Goal: Task Accomplishment & Management: Use online tool/utility

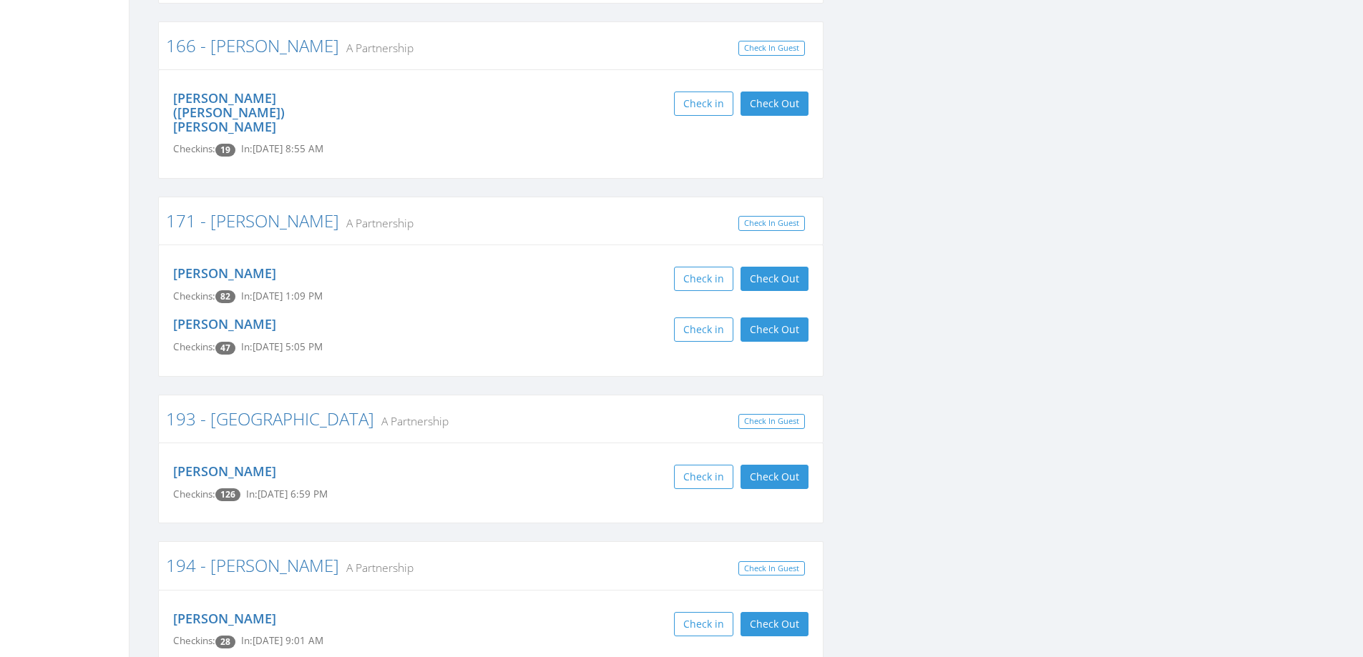
scroll to position [644, 0]
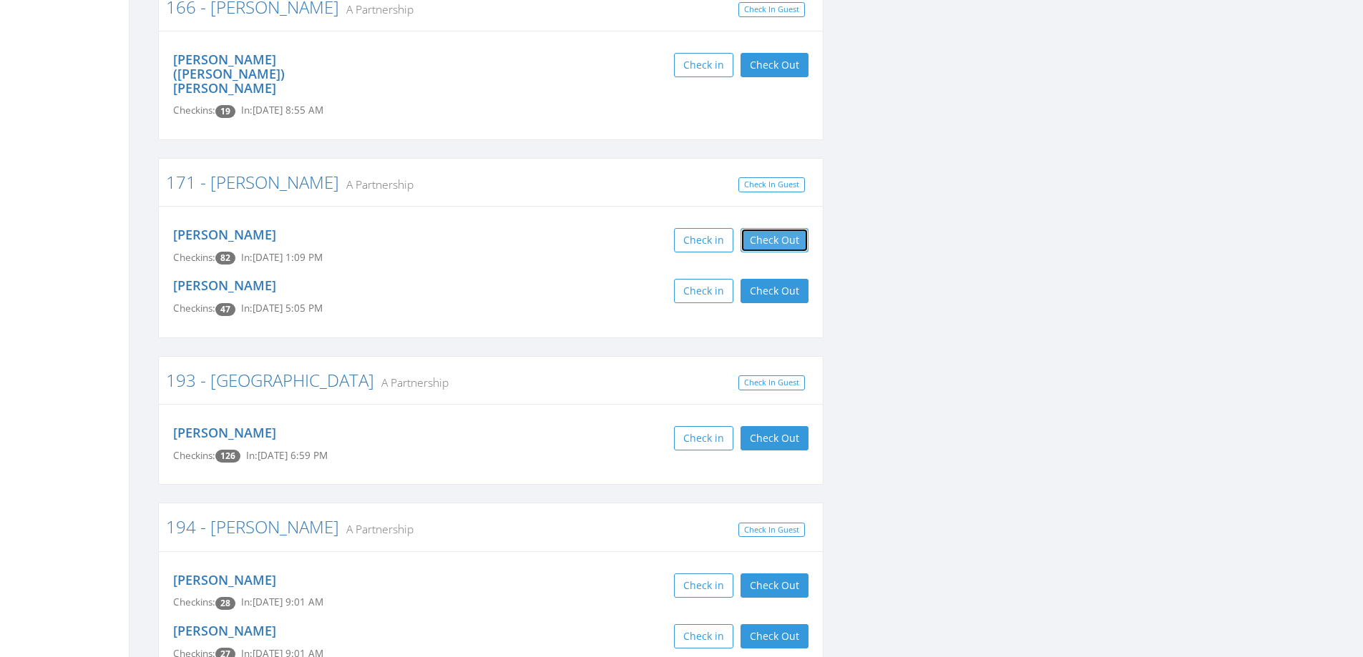
click at [761, 228] on button "Check Out" at bounding box center [774, 240] width 68 height 24
click at [763, 279] on button "Check Out" at bounding box center [774, 291] width 68 height 24
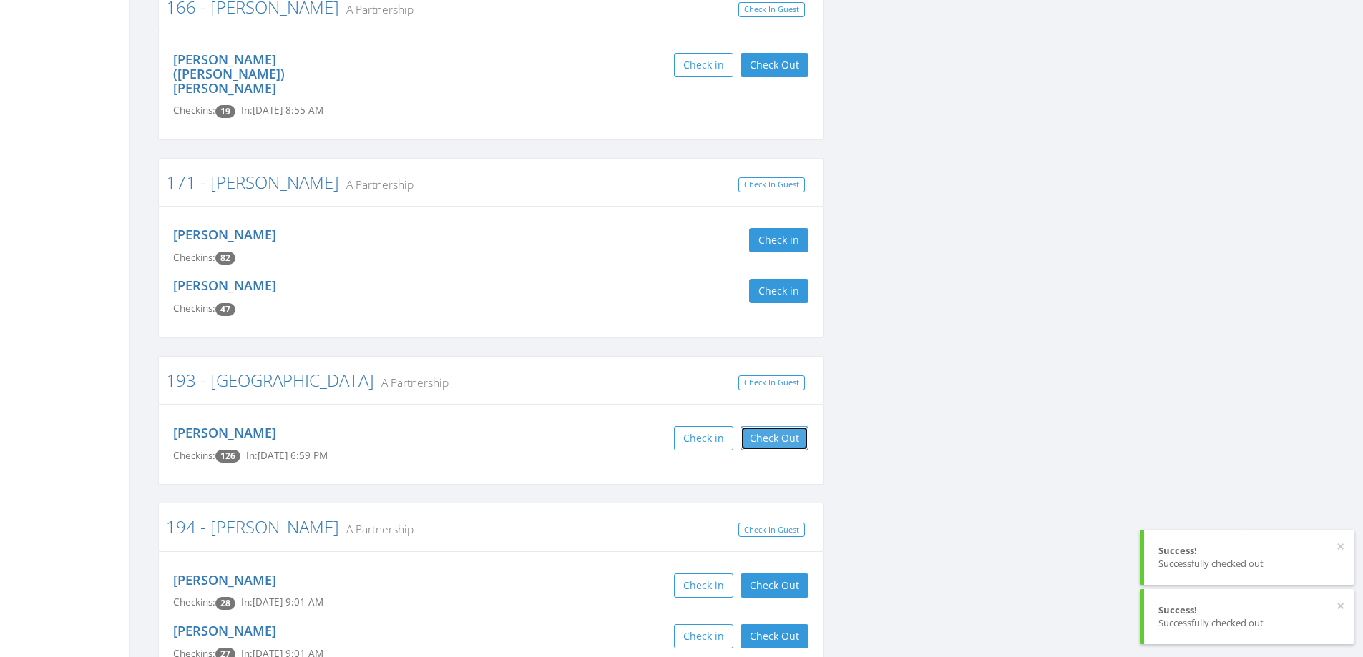
click at [765, 426] on button "Check Out" at bounding box center [774, 438] width 68 height 24
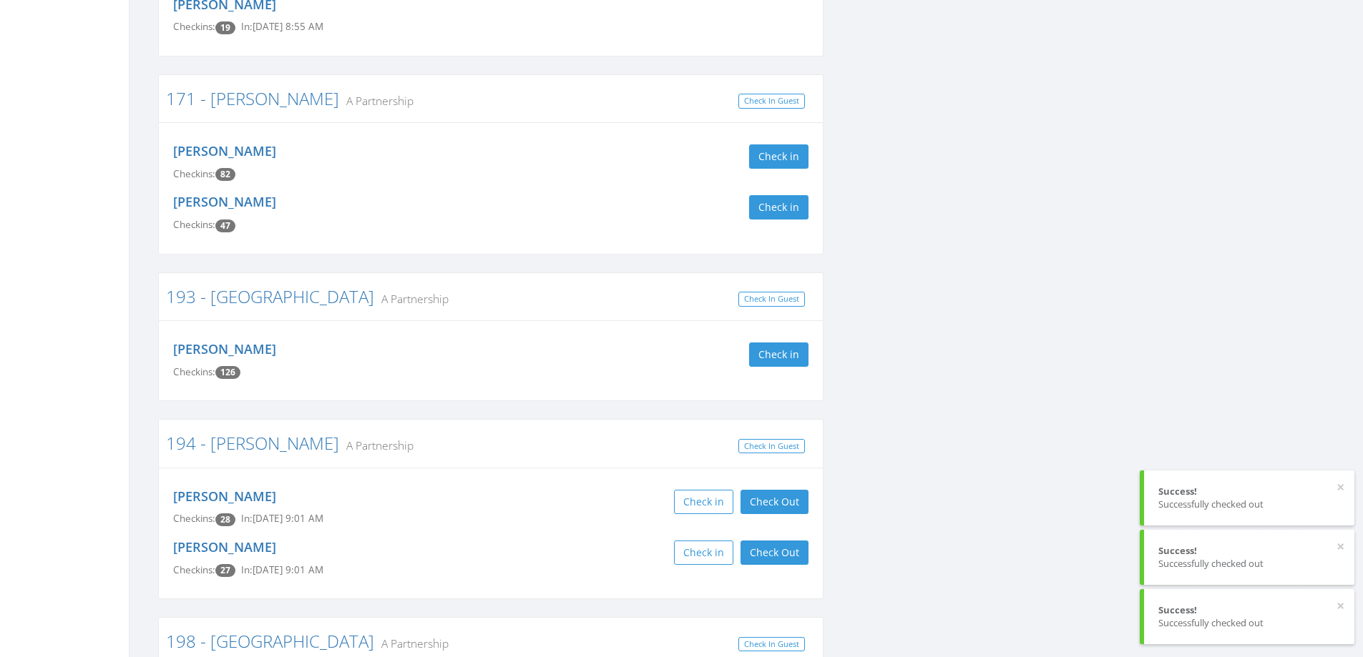
scroll to position [1073, 0]
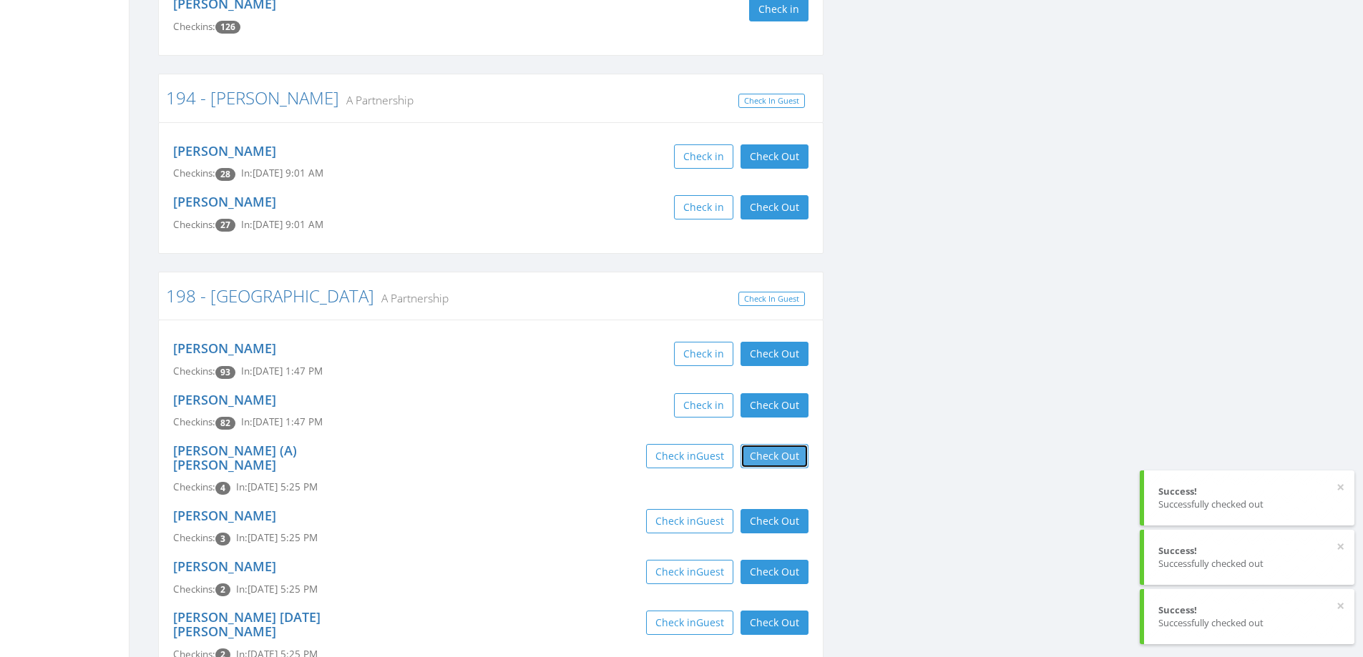
click at [751, 444] on button "Check Out" at bounding box center [774, 456] width 68 height 24
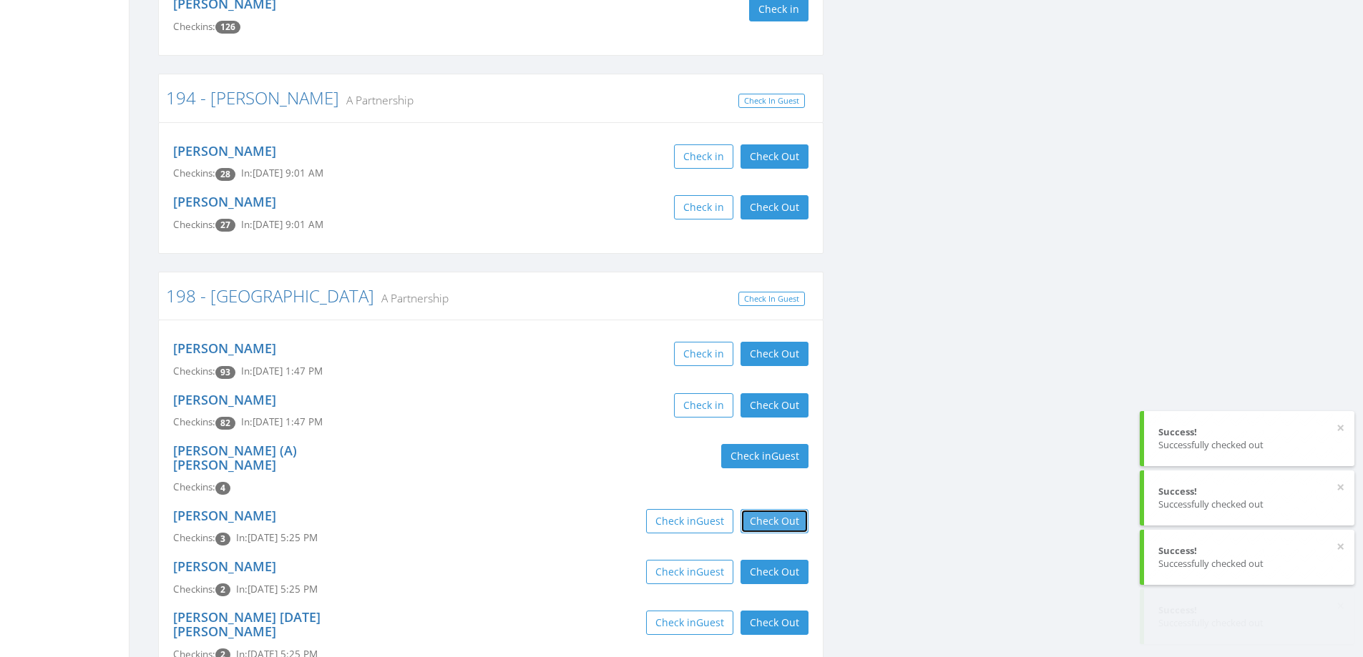
click at [765, 509] on button "Check Out" at bounding box center [774, 521] width 68 height 24
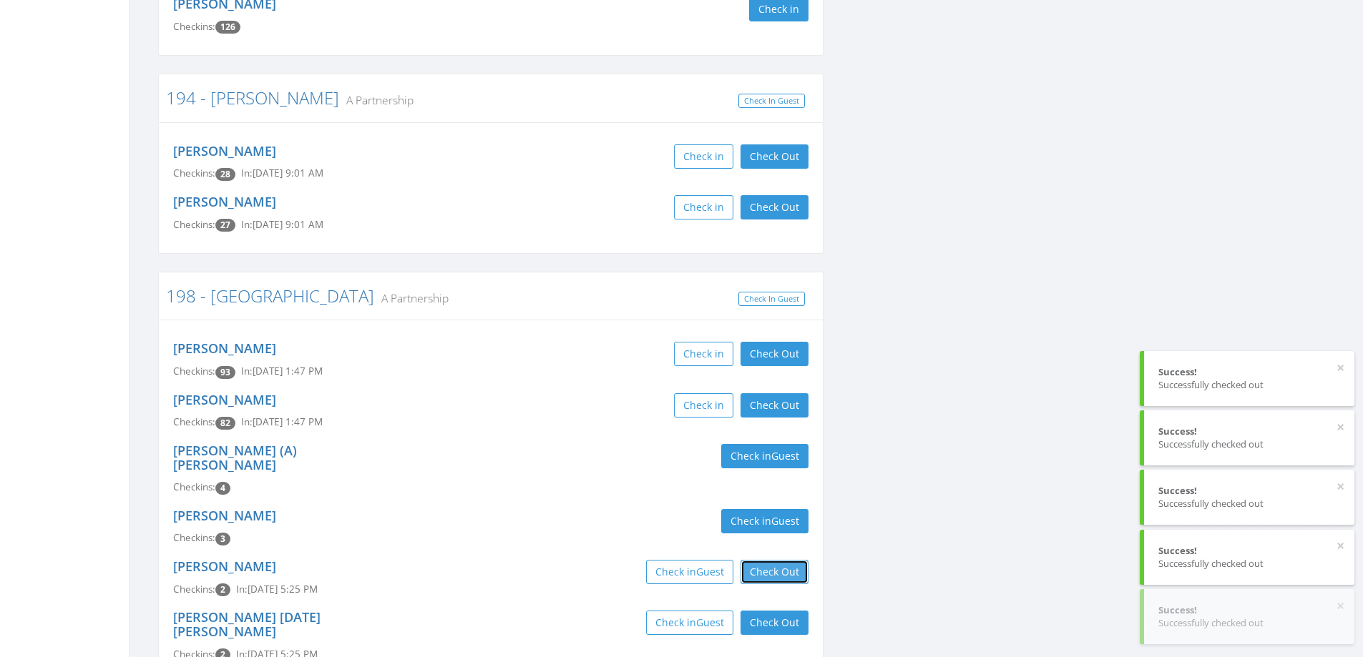
click at [769, 560] on button "Check Out" at bounding box center [774, 572] width 68 height 24
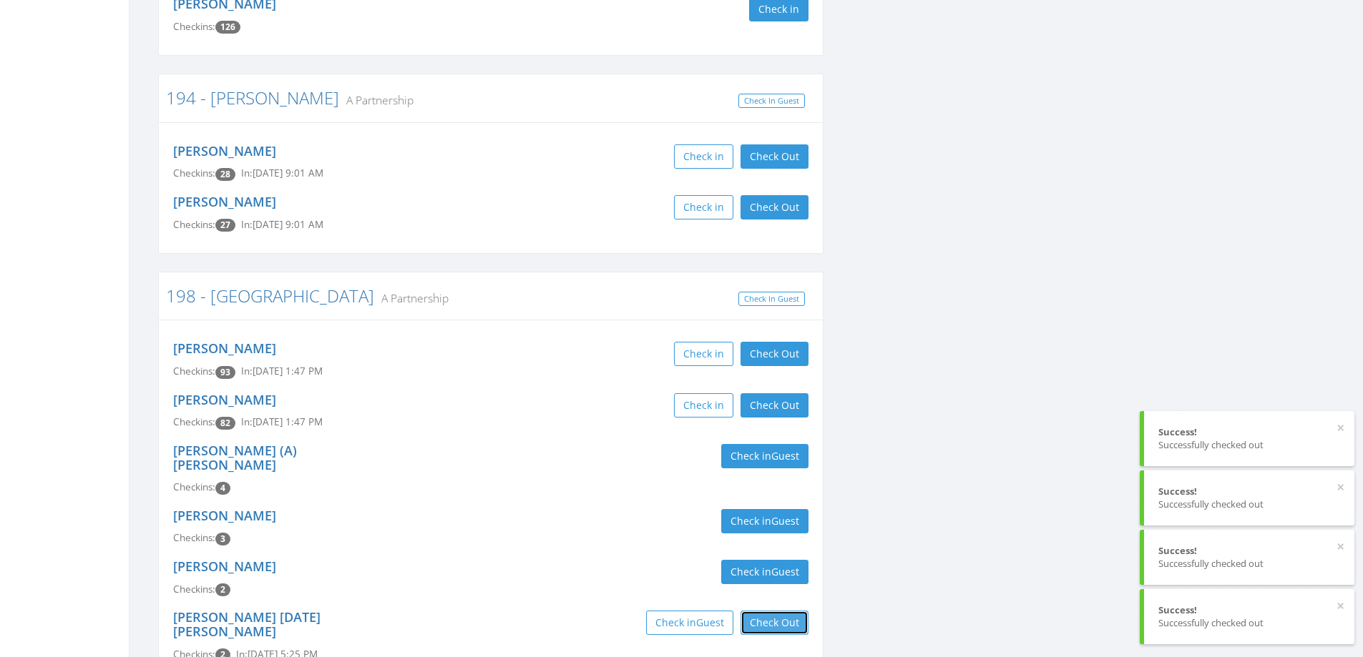
click at [775, 611] on button "Check Out" at bounding box center [774, 623] width 68 height 24
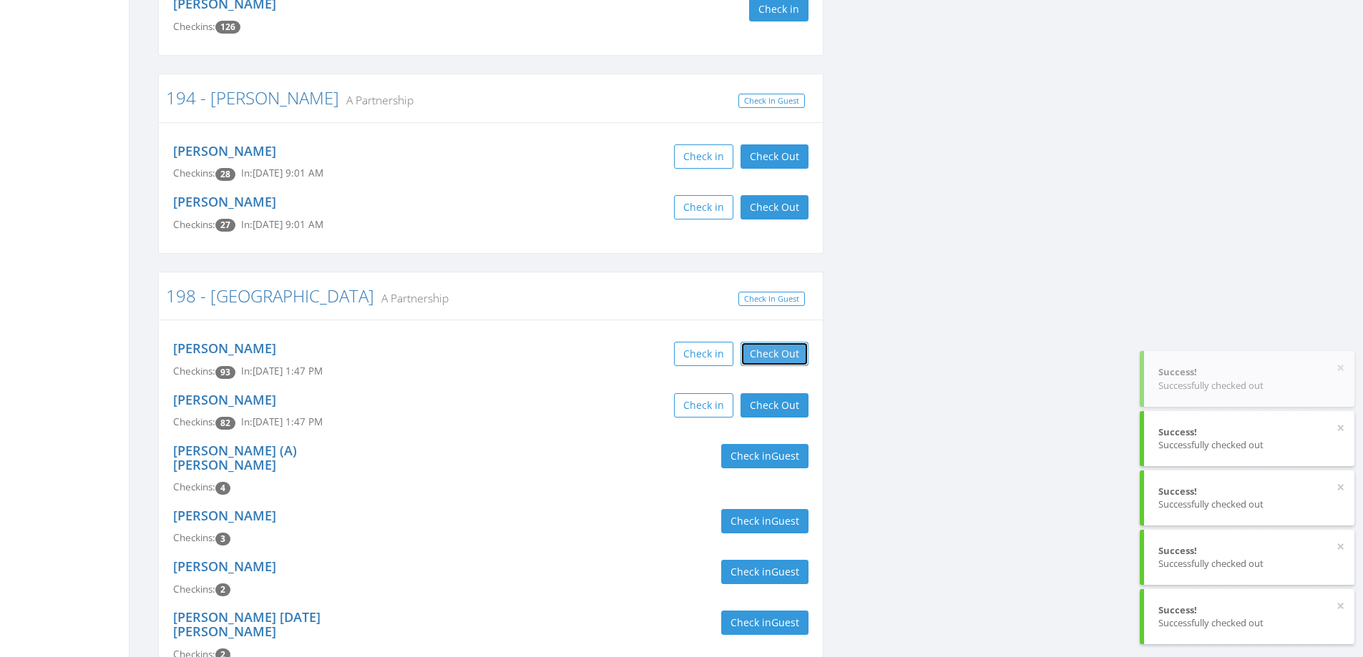
click at [767, 342] on button "Check Out" at bounding box center [774, 354] width 68 height 24
click at [765, 393] on button "Check Out" at bounding box center [774, 405] width 68 height 24
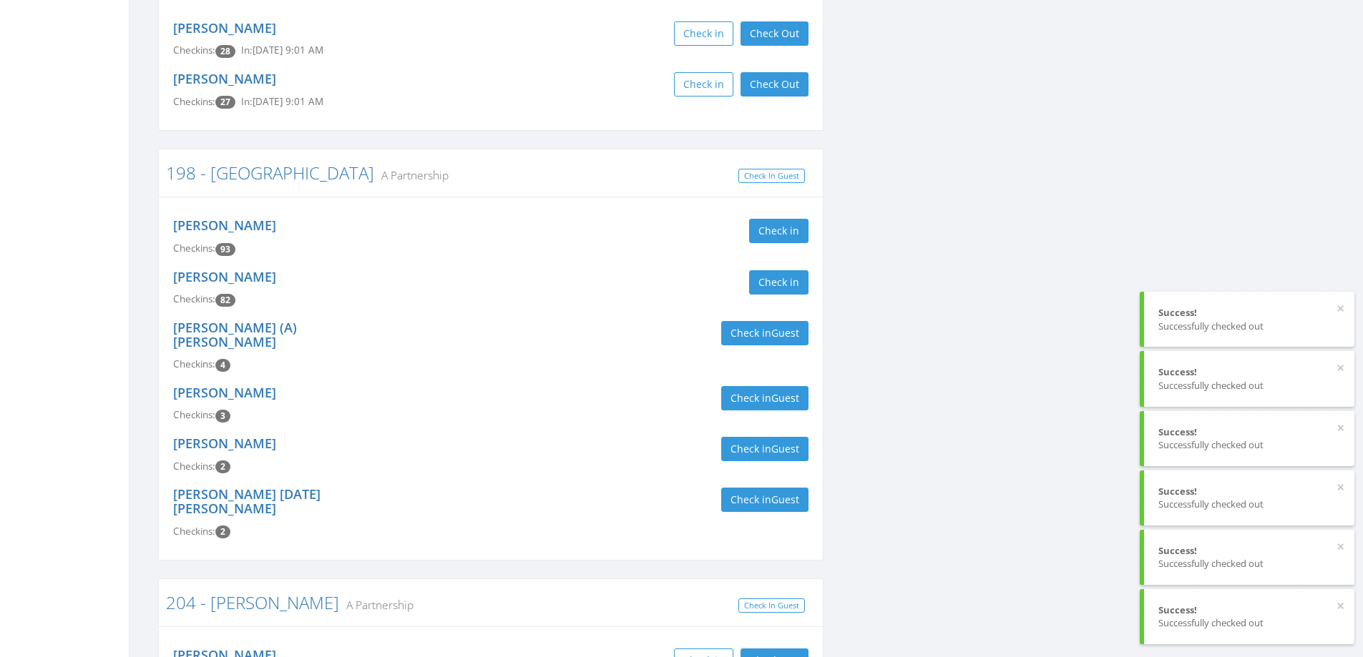
scroll to position [1502, 0]
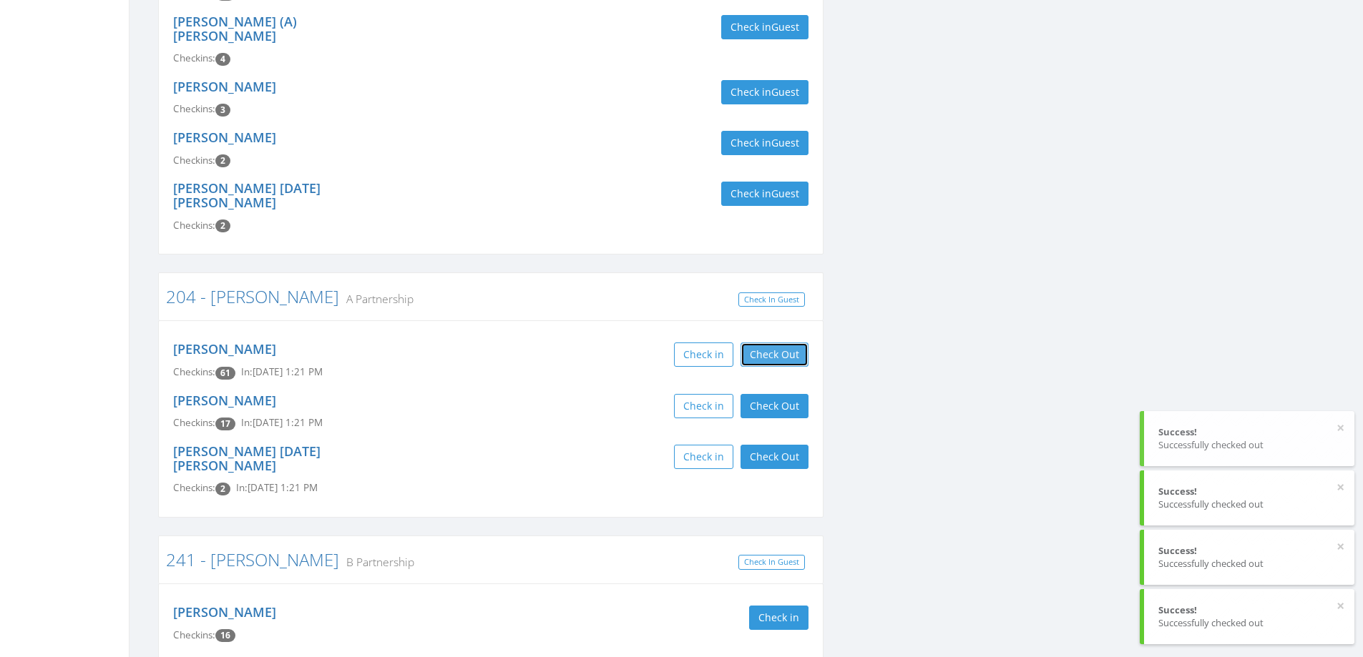
click at [777, 343] on button "Check Out" at bounding box center [774, 355] width 68 height 24
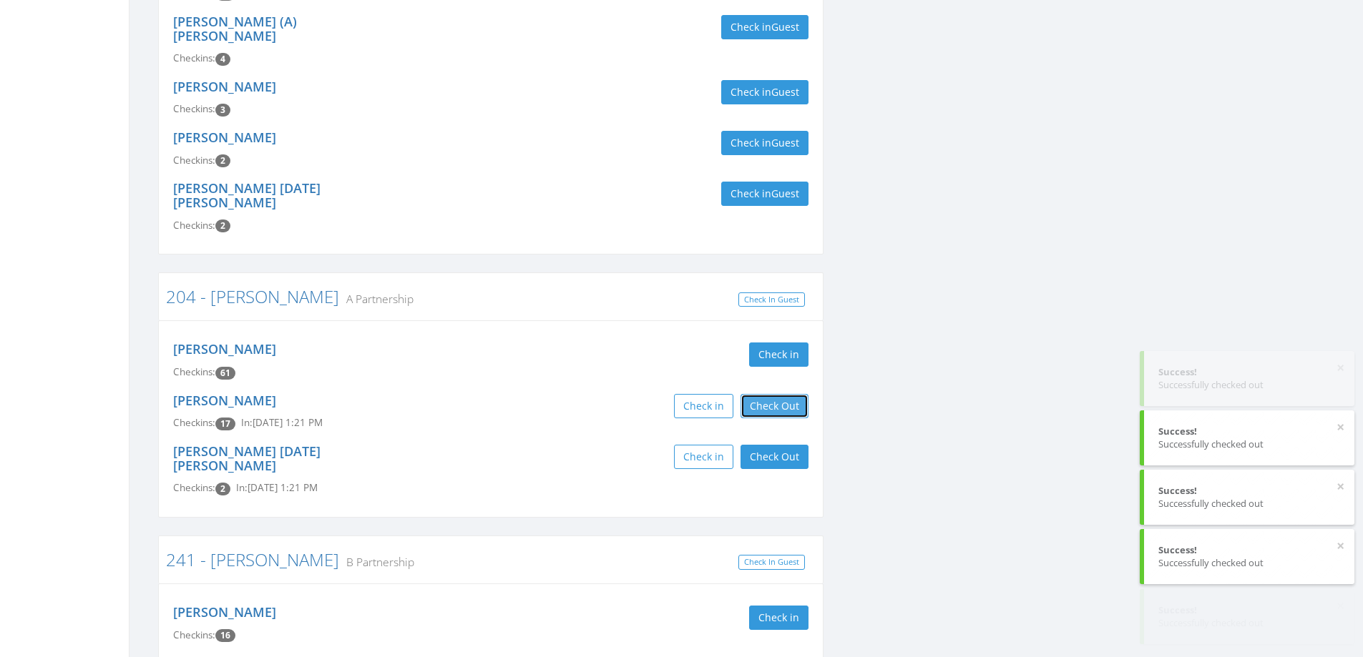
drag, startPoint x: 779, startPoint y: 368, endPoint x: 777, endPoint y: 385, distance: 17.3
click at [779, 394] on button "Check Out" at bounding box center [774, 406] width 68 height 24
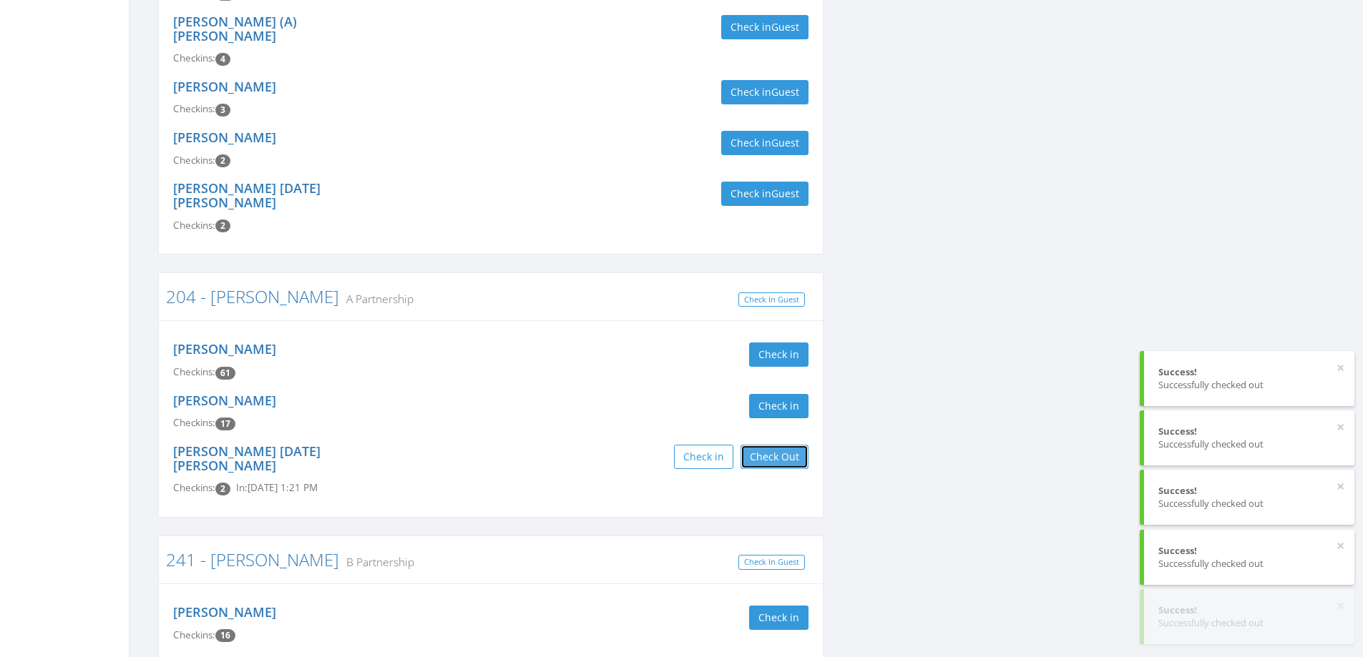
click at [771, 445] on button "Check Out" at bounding box center [774, 457] width 68 height 24
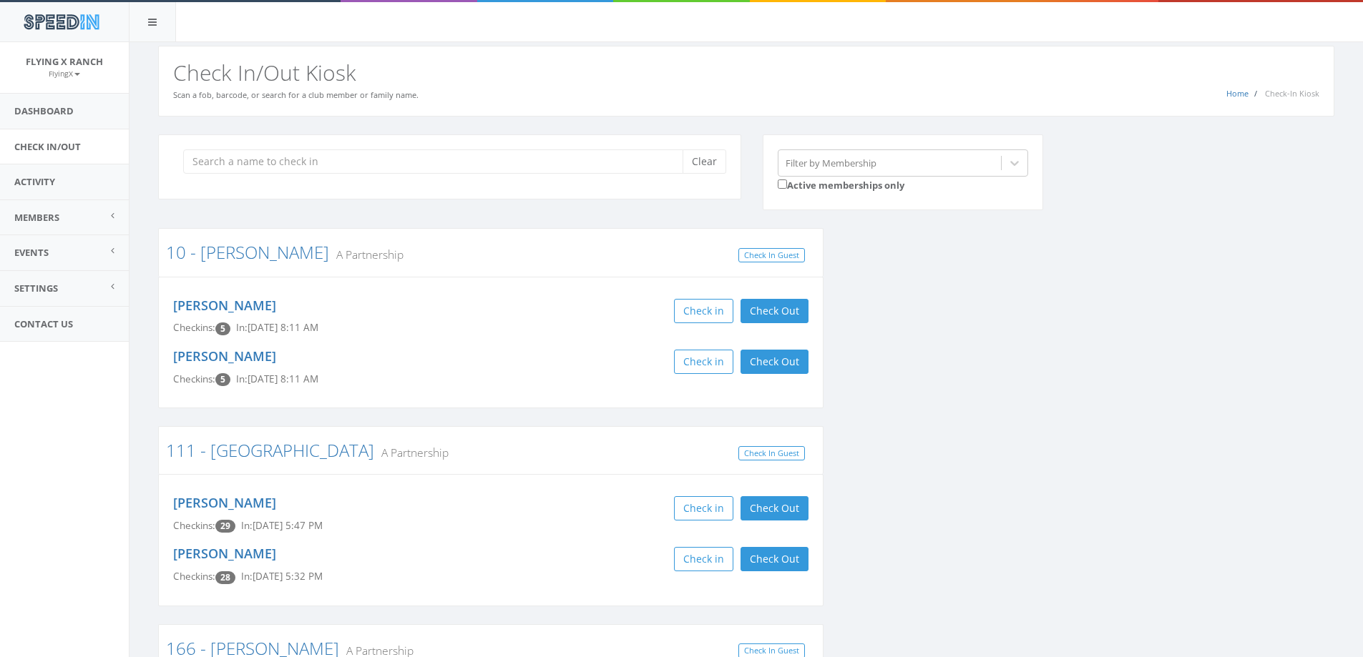
scroll to position [0, 0]
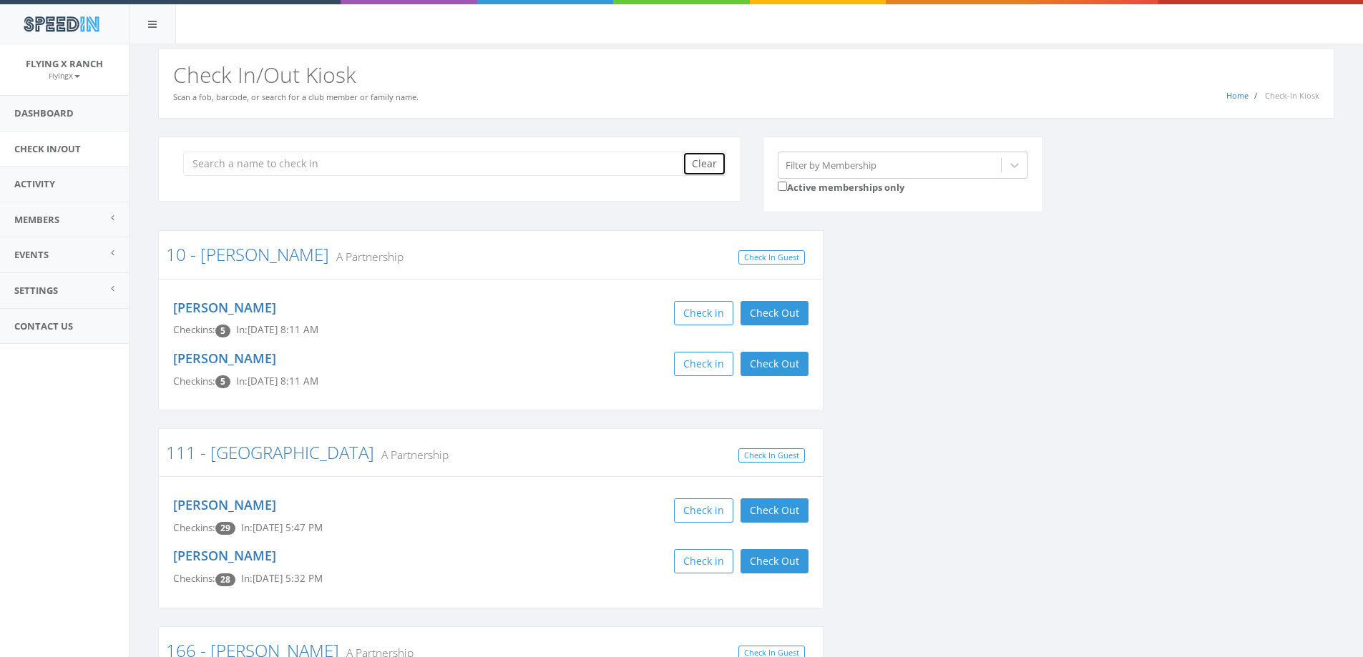
click at [706, 162] on button "Clear" at bounding box center [704, 164] width 44 height 24
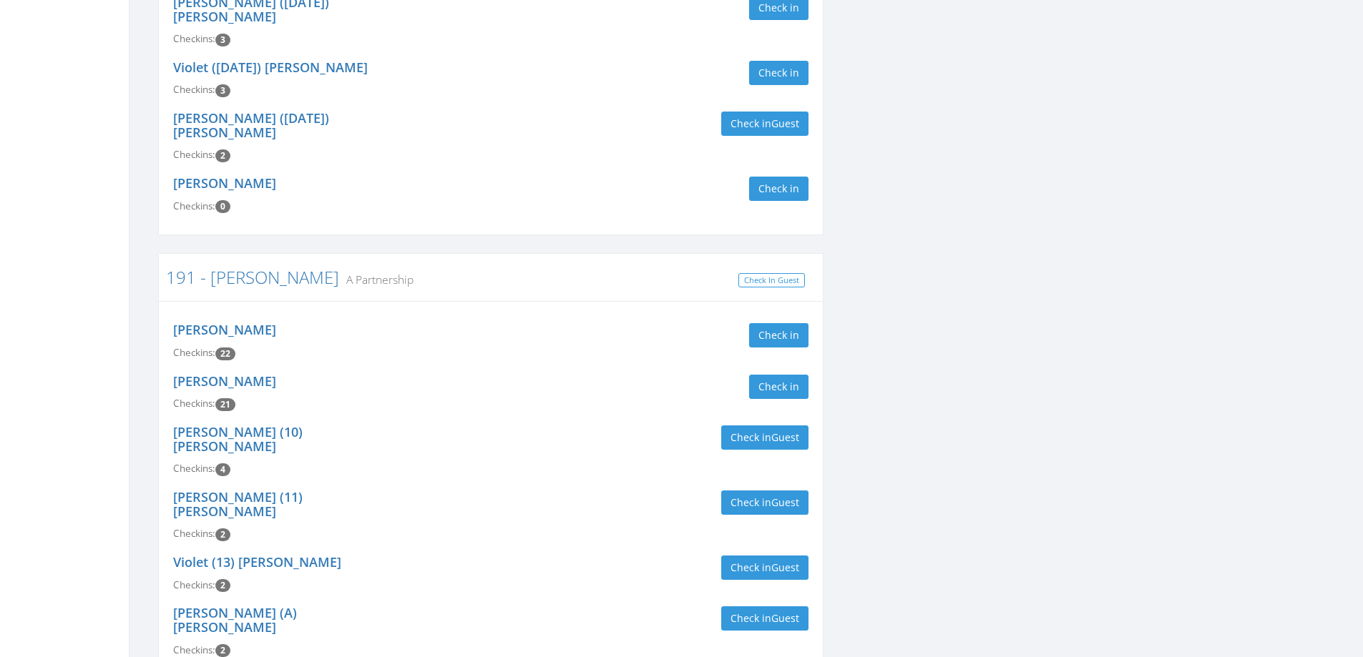
scroll to position [358, 0]
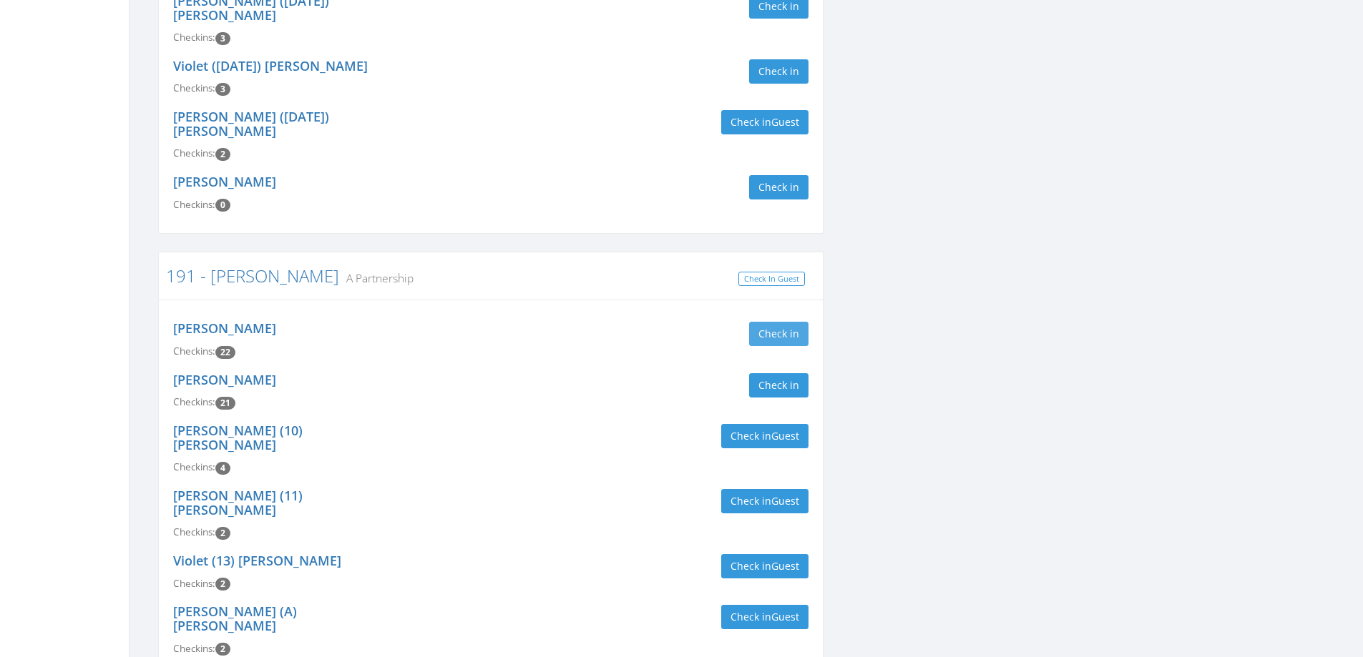
type input "[PERSON_NAME]"
click at [769, 334] on button "Check in" at bounding box center [778, 334] width 59 height 24
click at [777, 388] on button "Check in" at bounding box center [778, 385] width 59 height 24
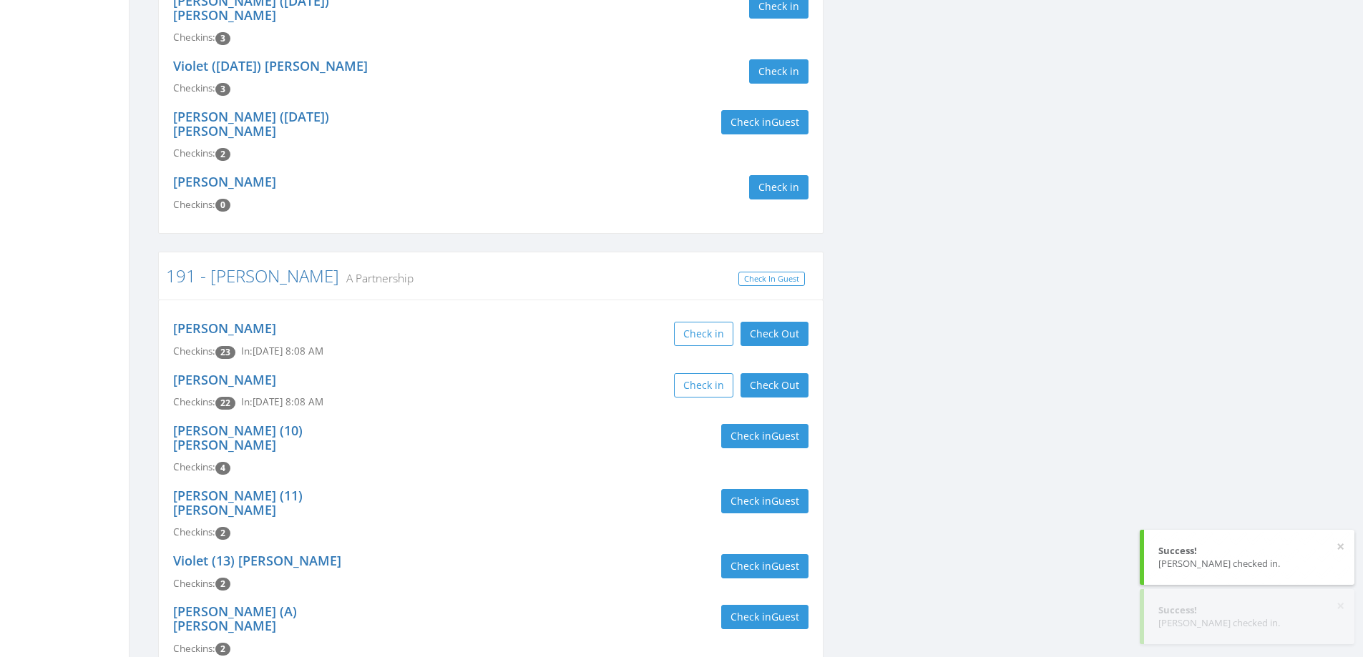
click at [626, 398] on div "[PERSON_NAME] Checkins: 22 In: [DATE] 8:08 AM Check in Check Out Check Out" at bounding box center [490, 391] width 657 height 51
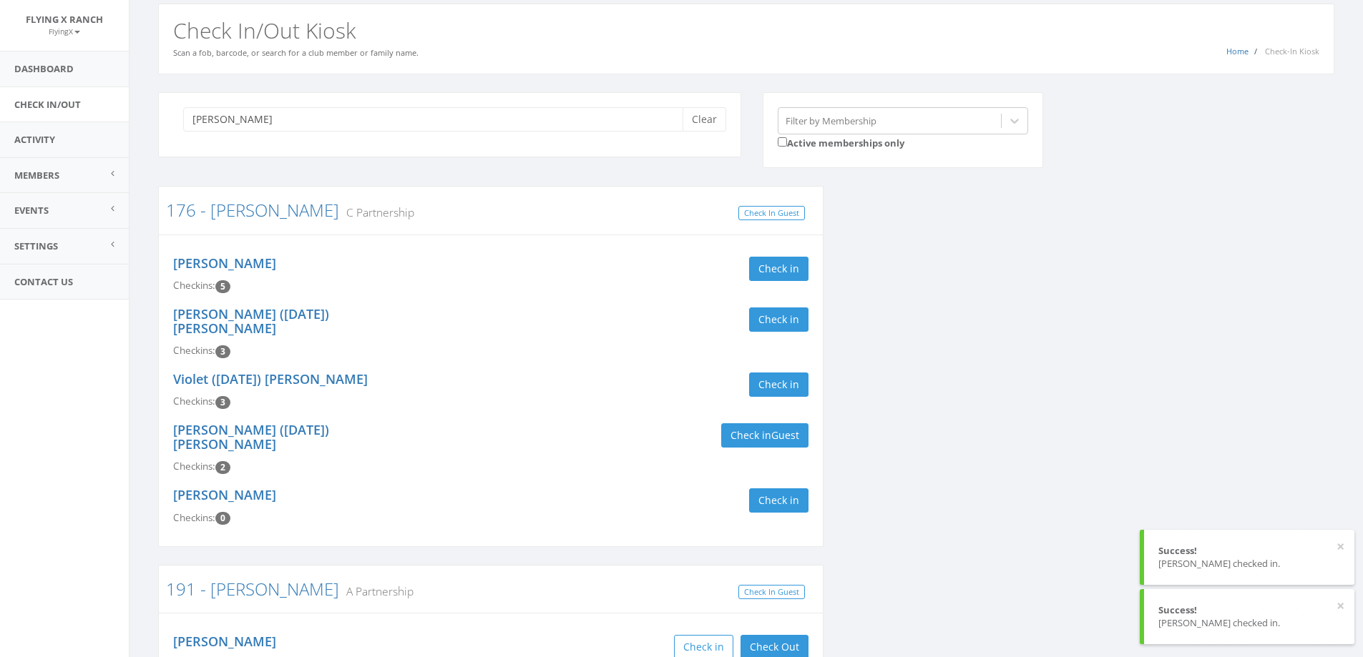
scroll to position [0, 0]
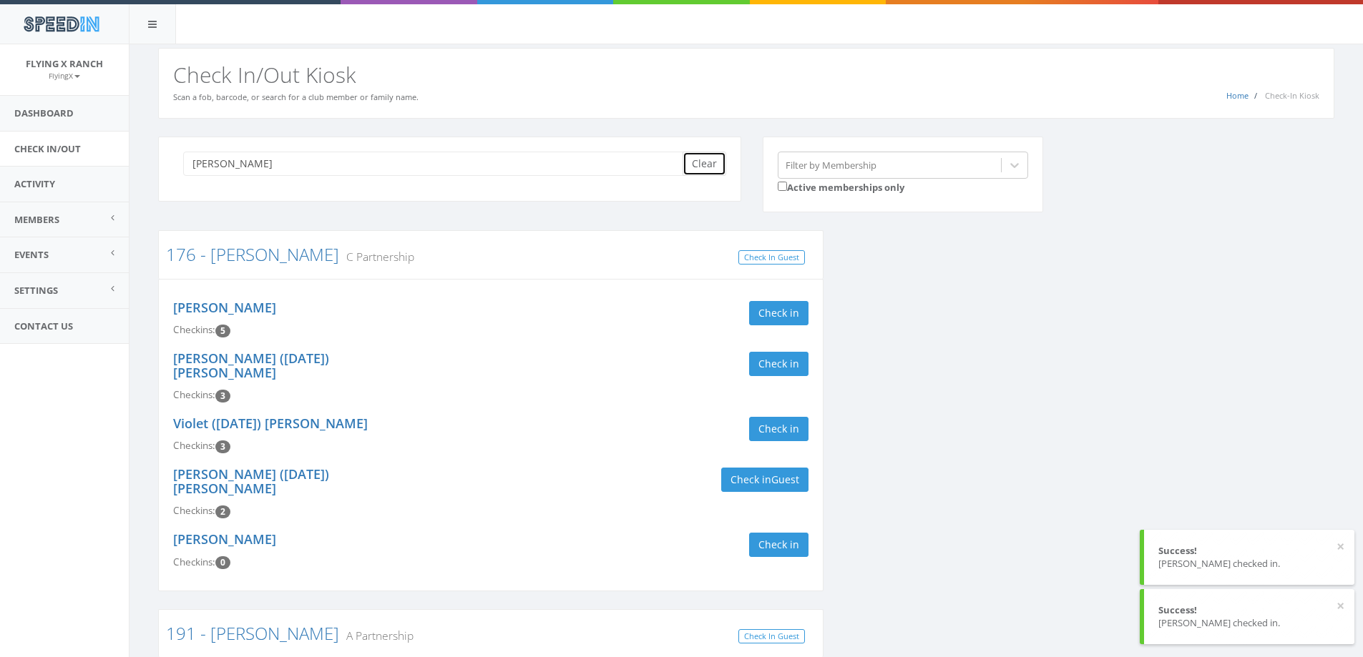
click at [706, 164] on button "Clear" at bounding box center [704, 164] width 44 height 24
